Goal: Information Seeking & Learning: Check status

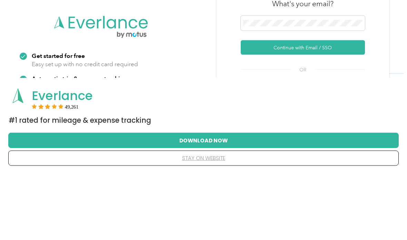
click at [338, 107] on button "Continue with Email / SSO" at bounding box center [303, 114] width 124 height 14
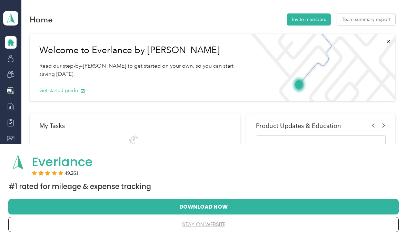
click at [243, 227] on button "stay on website" at bounding box center [203, 224] width 368 height 14
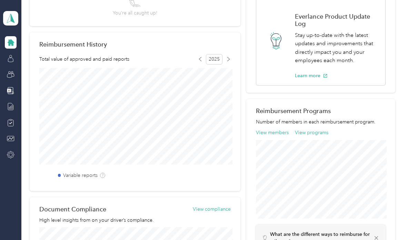
scroll to position [143, 0]
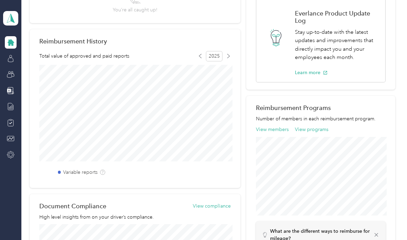
click at [277, 129] on button "View members" at bounding box center [272, 129] width 33 height 7
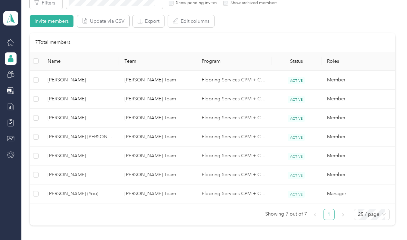
scroll to position [132, 0]
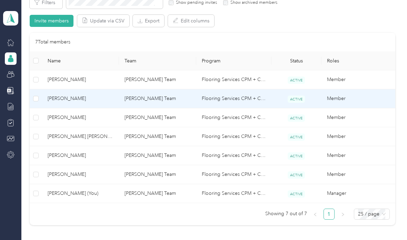
click at [211, 98] on td "Flooring Services CPM + Compliance" at bounding box center [233, 98] width 75 height 19
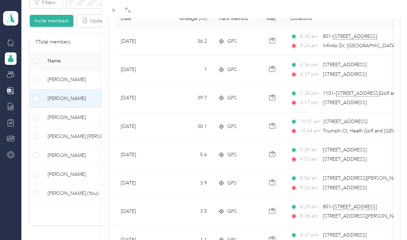
scroll to position [87, 0]
click at [69, 118] on div "[PERSON_NAME] Archive Trips Expenses Reports Member info Program Rates Work hou…" at bounding box center [203, 120] width 407 height 240
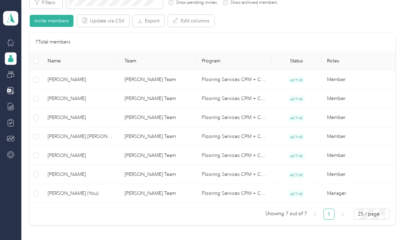
scroll to position [70, 0]
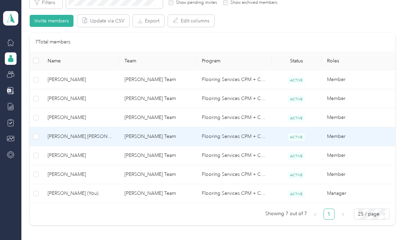
click at [166, 137] on td "[PERSON_NAME] Team" at bounding box center [157, 136] width 77 height 19
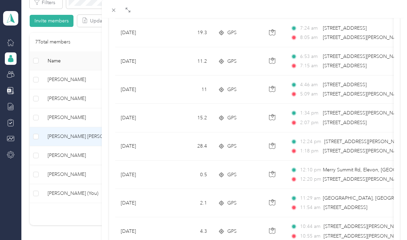
scroll to position [152, 0]
click at [59, 177] on div "[PERSON_NAME] [PERSON_NAME] Archive Trips Expenses Reports Member info Program …" at bounding box center [203, 120] width 407 height 240
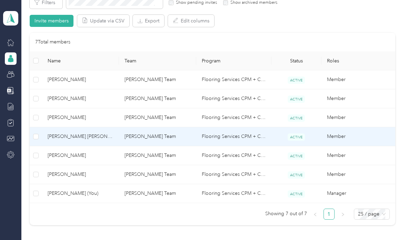
scroll to position [70, 0]
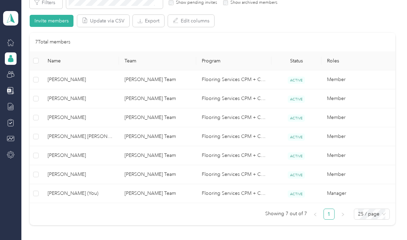
click at [68, 174] on div at bounding box center [203, 120] width 407 height 240
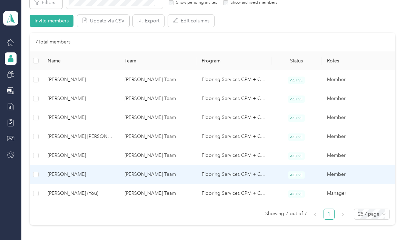
click at [82, 170] on td "[PERSON_NAME]" at bounding box center [80, 174] width 77 height 19
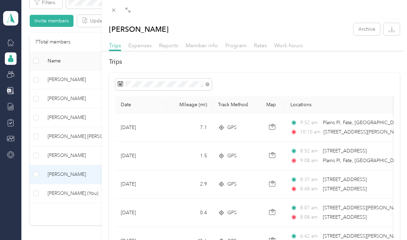
click at [77, 121] on div "[PERSON_NAME] Archive Trips Expenses Reports Member info Program Rates Work hou…" at bounding box center [203, 120] width 407 height 240
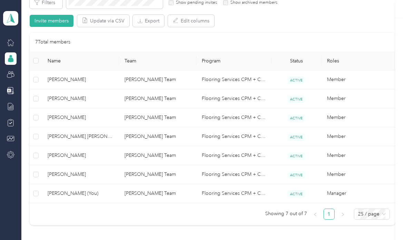
click at [75, 119] on div at bounding box center [203, 120] width 407 height 240
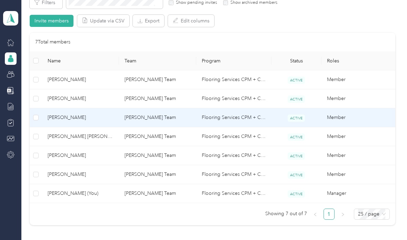
click at [81, 121] on span "[PERSON_NAME]" at bounding box center [81, 118] width 66 height 8
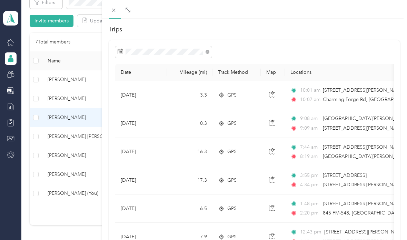
scroll to position [39, 0]
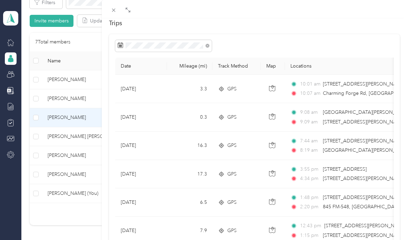
click at [62, 100] on div "[PERSON_NAME] Archive Trips Expenses Reports Member info Program Rates Work hou…" at bounding box center [203, 120] width 407 height 240
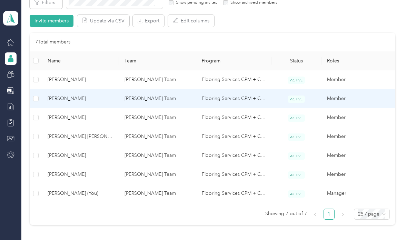
click at [72, 98] on span "[PERSON_NAME]" at bounding box center [81, 99] width 66 height 8
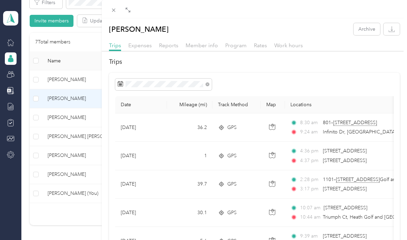
click at [69, 77] on div "[PERSON_NAME] Archive Trips Expenses Reports Member info Program Rates Work hou…" at bounding box center [203, 120] width 407 height 240
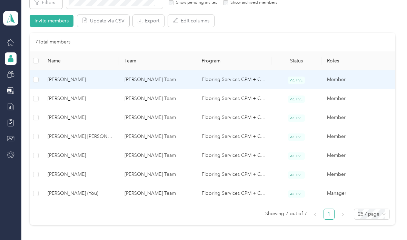
click at [74, 78] on span "[PERSON_NAME]" at bounding box center [81, 80] width 66 height 8
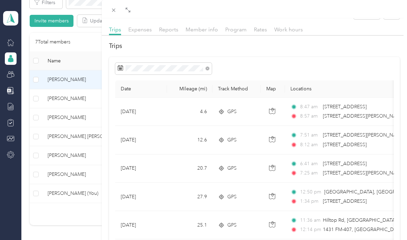
scroll to position [16, 0]
click at [58, 155] on div "[PERSON_NAME] Archive Trips Expenses Reports Member info Program Rates Work hou…" at bounding box center [203, 120] width 407 height 240
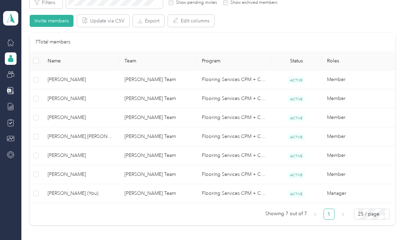
click at [73, 153] on div at bounding box center [203, 120] width 407 height 240
click at [73, 154] on span "[PERSON_NAME]" at bounding box center [81, 156] width 66 height 8
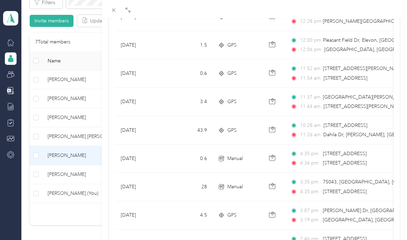
scroll to position [310, 0]
